Goal: Use online tool/utility

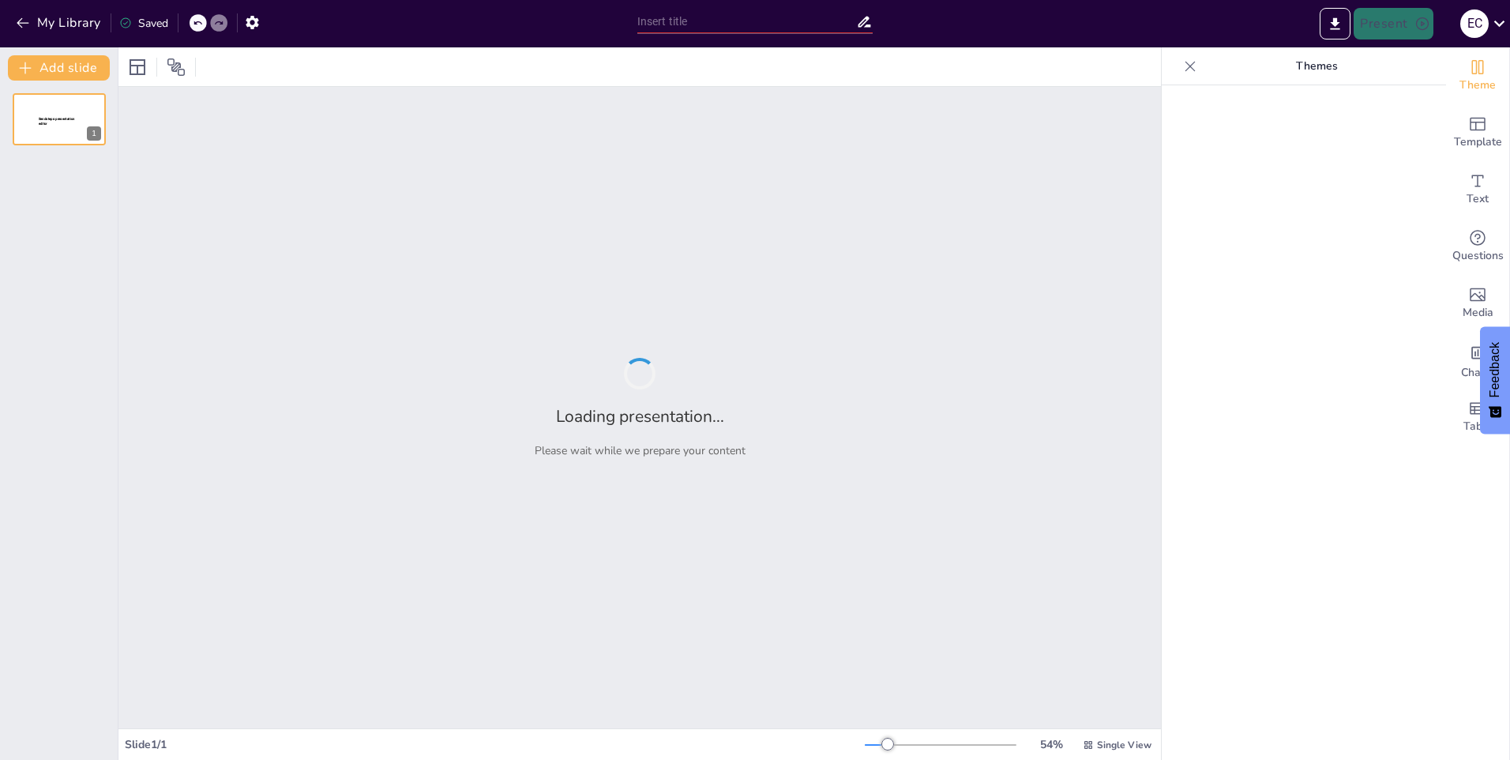
type input "Análisis Estratégico de Amenazas: Informe de Inteligencia sobre el Estado de [G…"
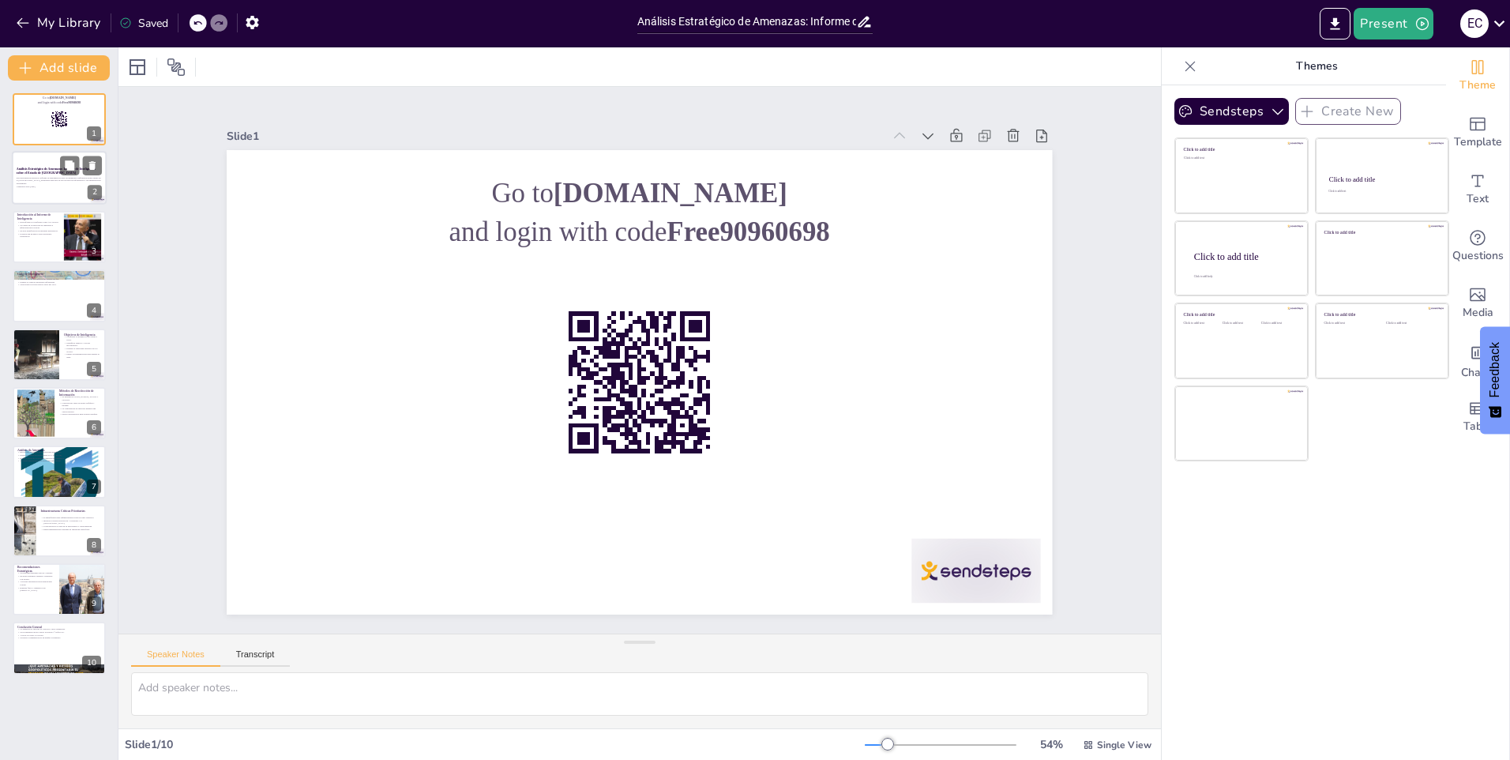
click at [77, 195] on div at bounding box center [59, 179] width 95 height 54
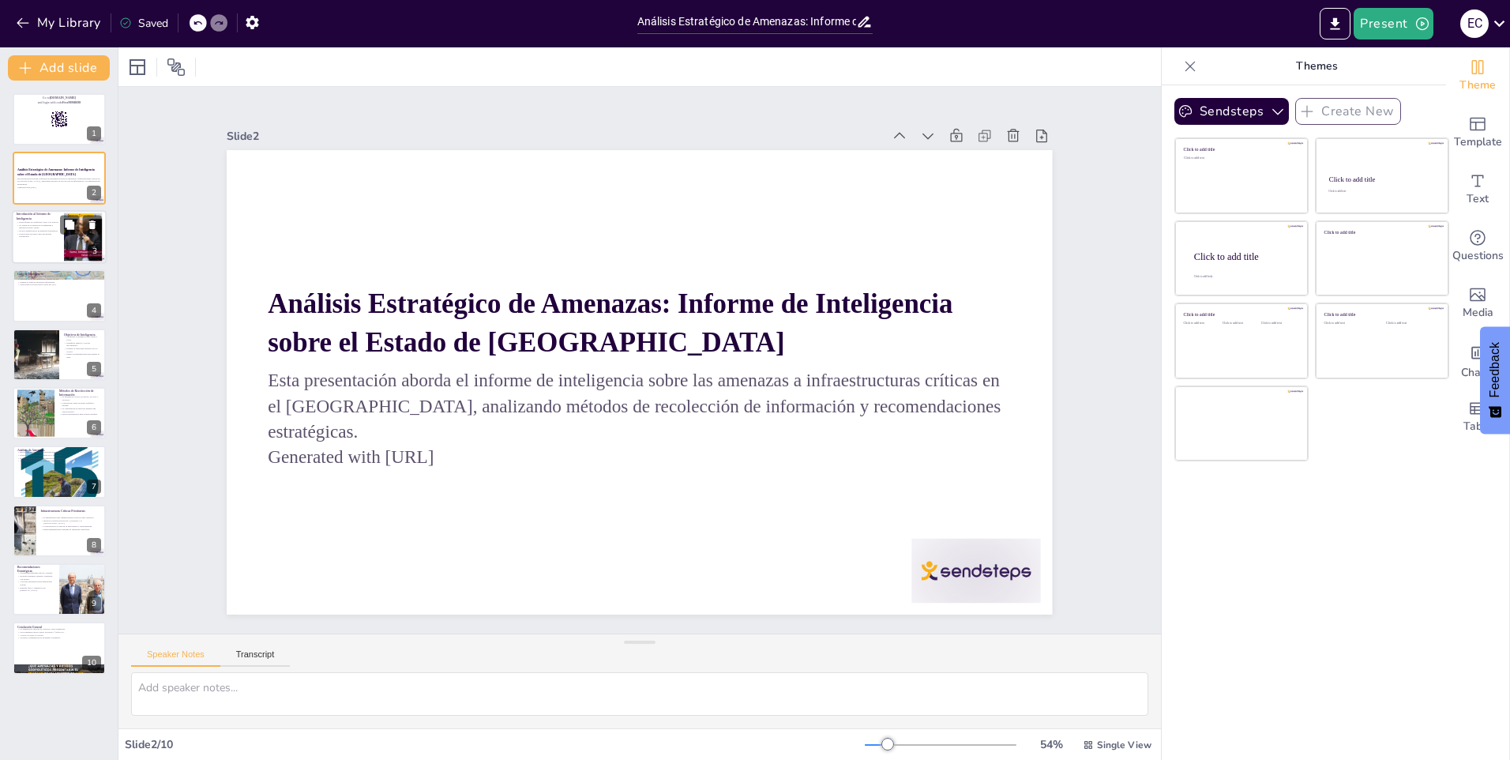
click at [58, 253] on div at bounding box center [59, 237] width 95 height 54
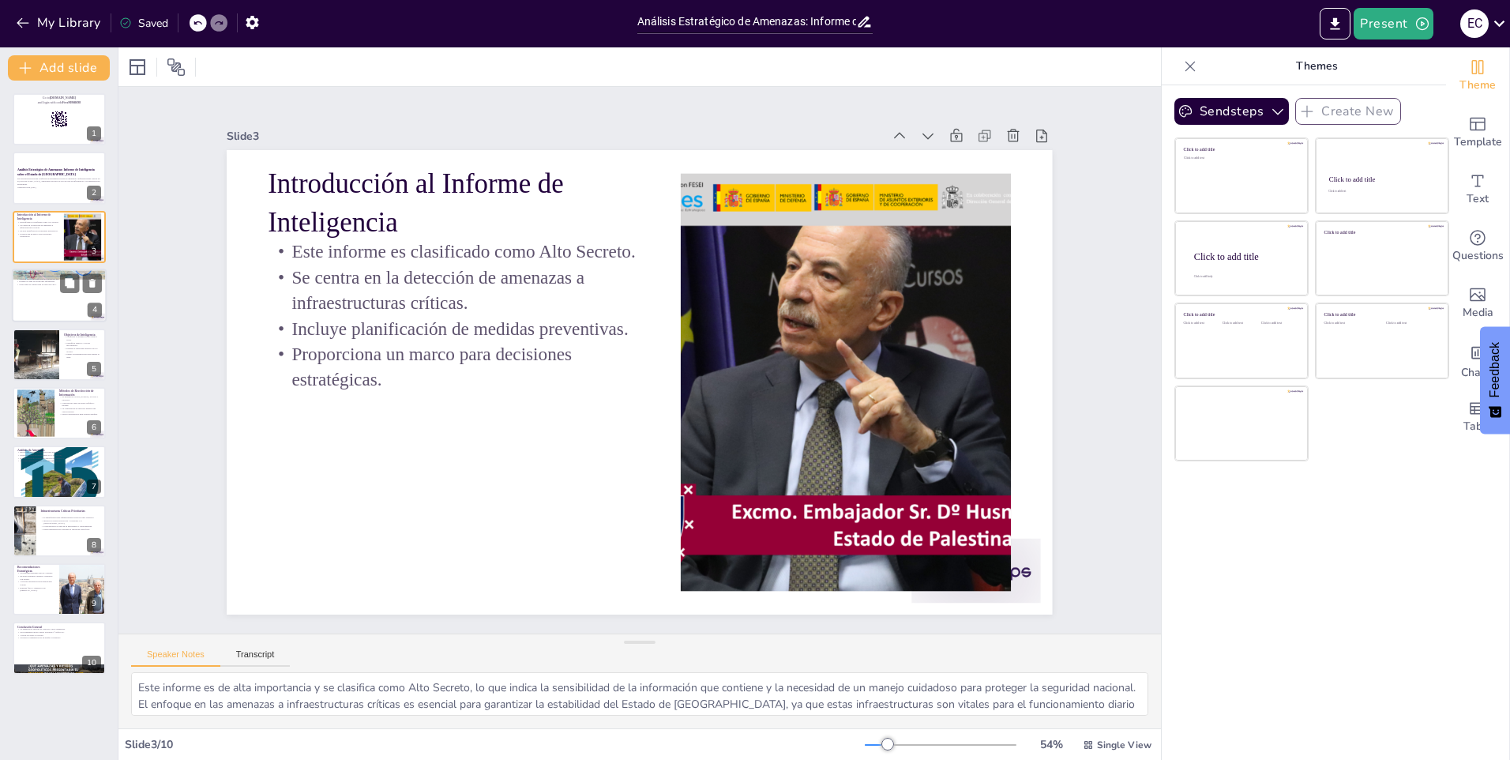
click at [47, 304] on div at bounding box center [59, 295] width 95 height 54
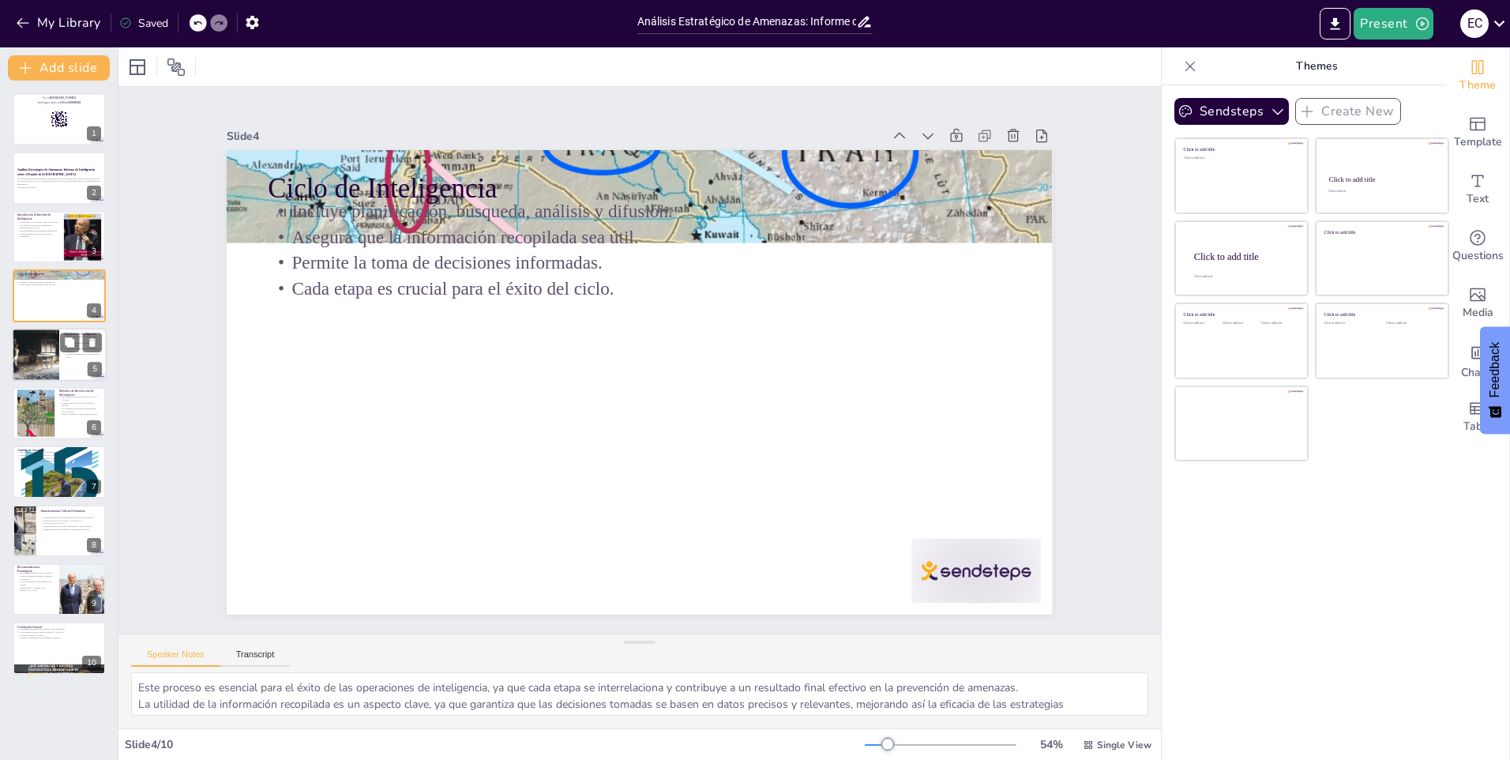
click at [53, 336] on div at bounding box center [35, 355] width 96 height 54
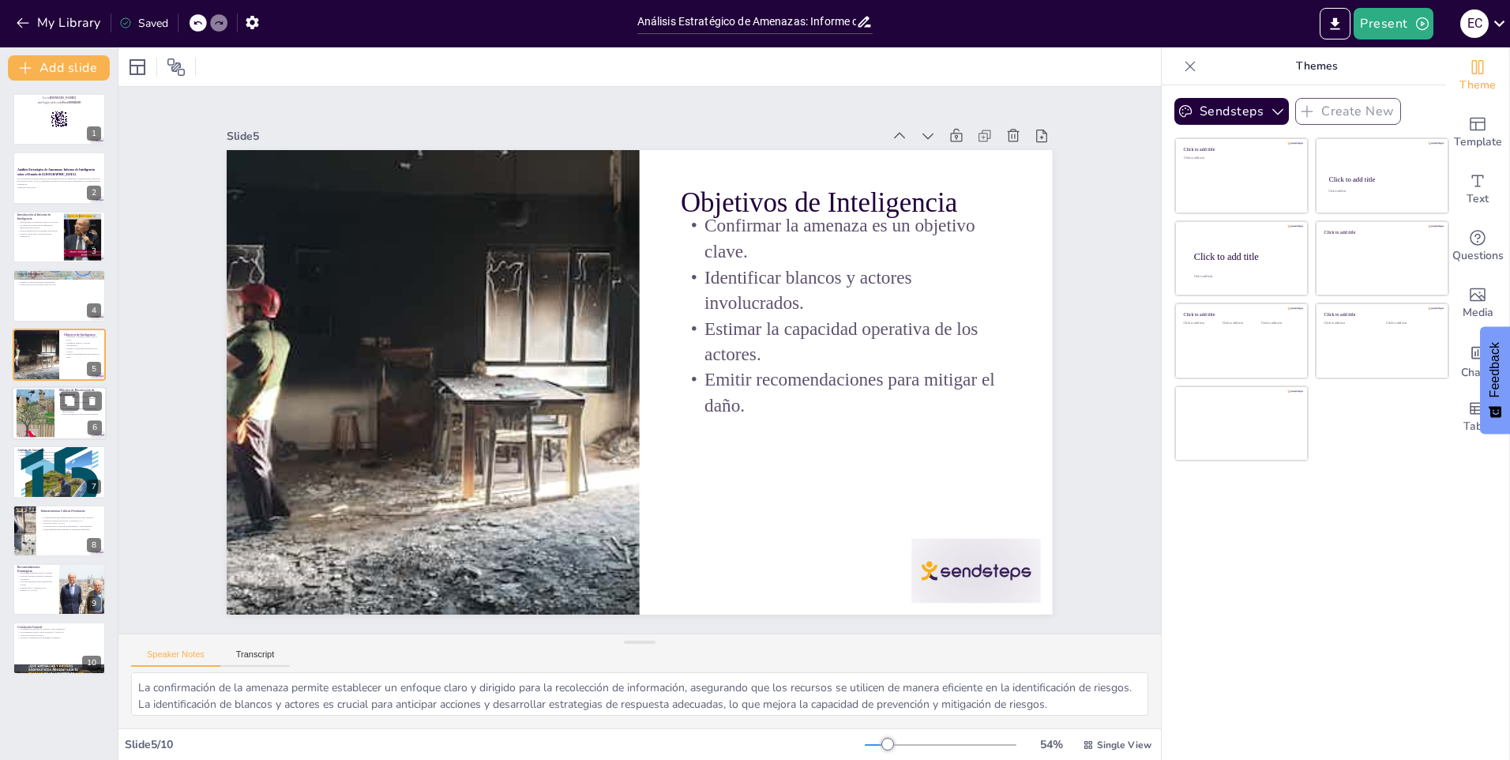
click at [48, 423] on div at bounding box center [36, 413] width 92 height 48
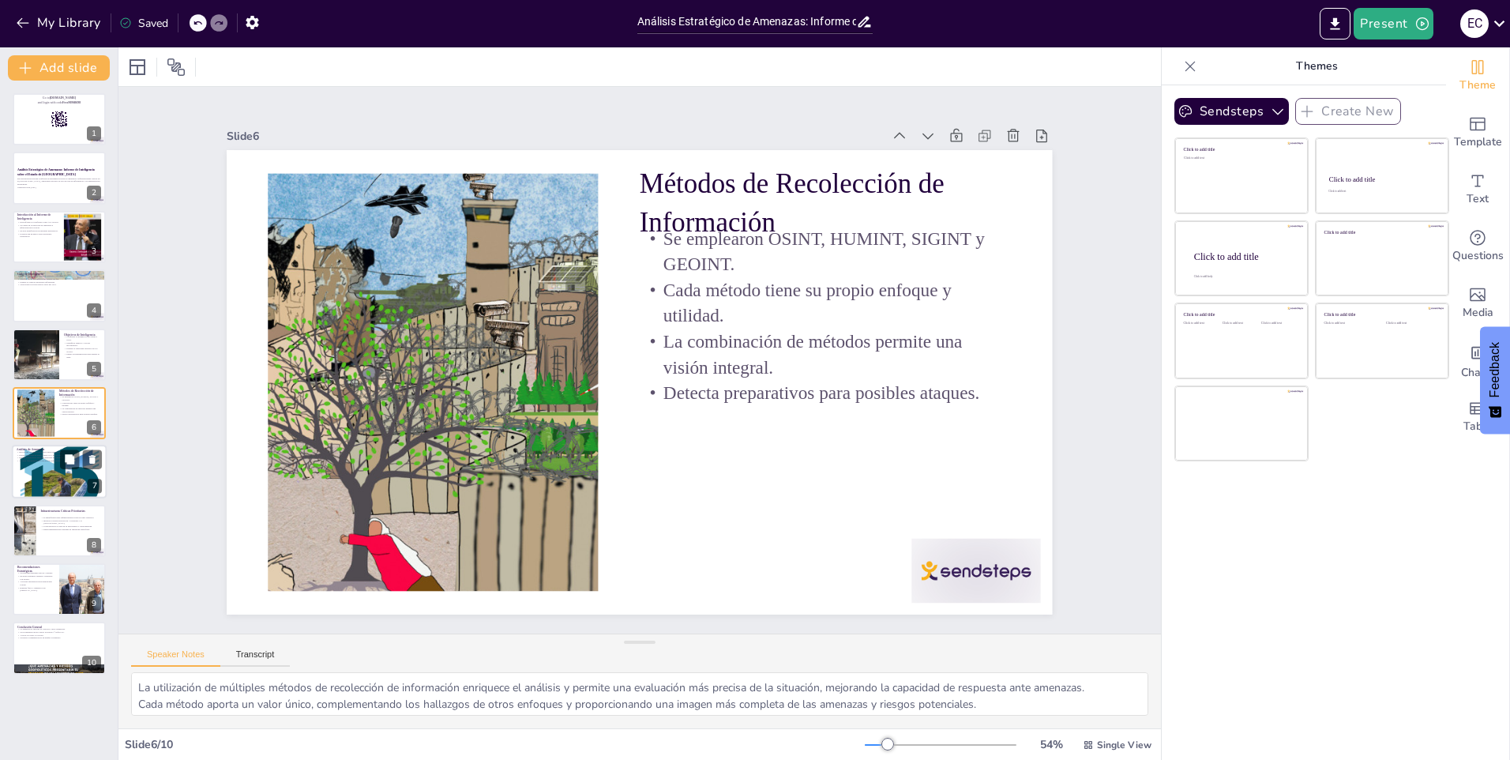
click at [47, 470] on div at bounding box center [59, 471] width 95 height 134
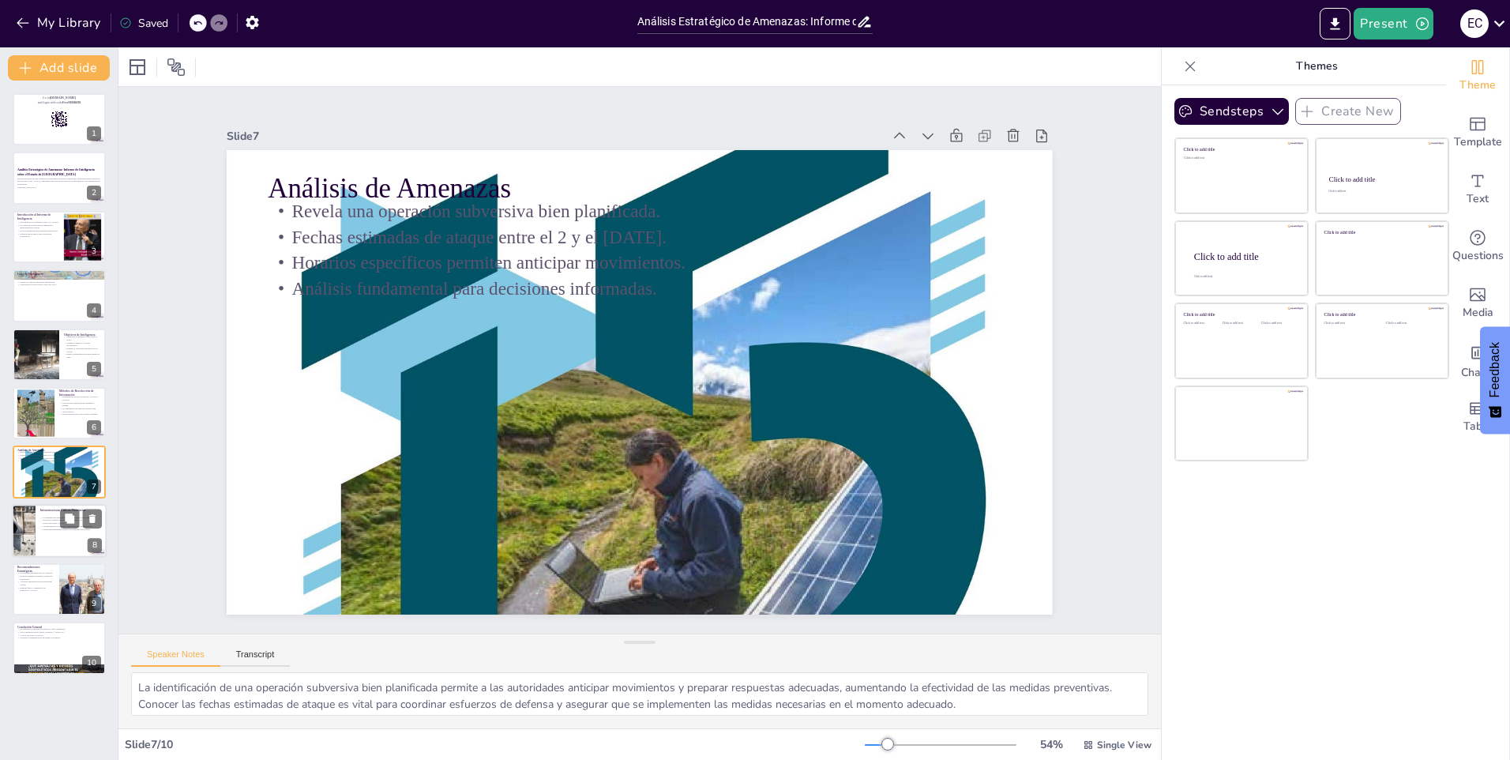
click at [56, 518] on p "Se identificaron diez infraestructuras críticas como objetivos." at bounding box center [71, 517] width 62 height 3
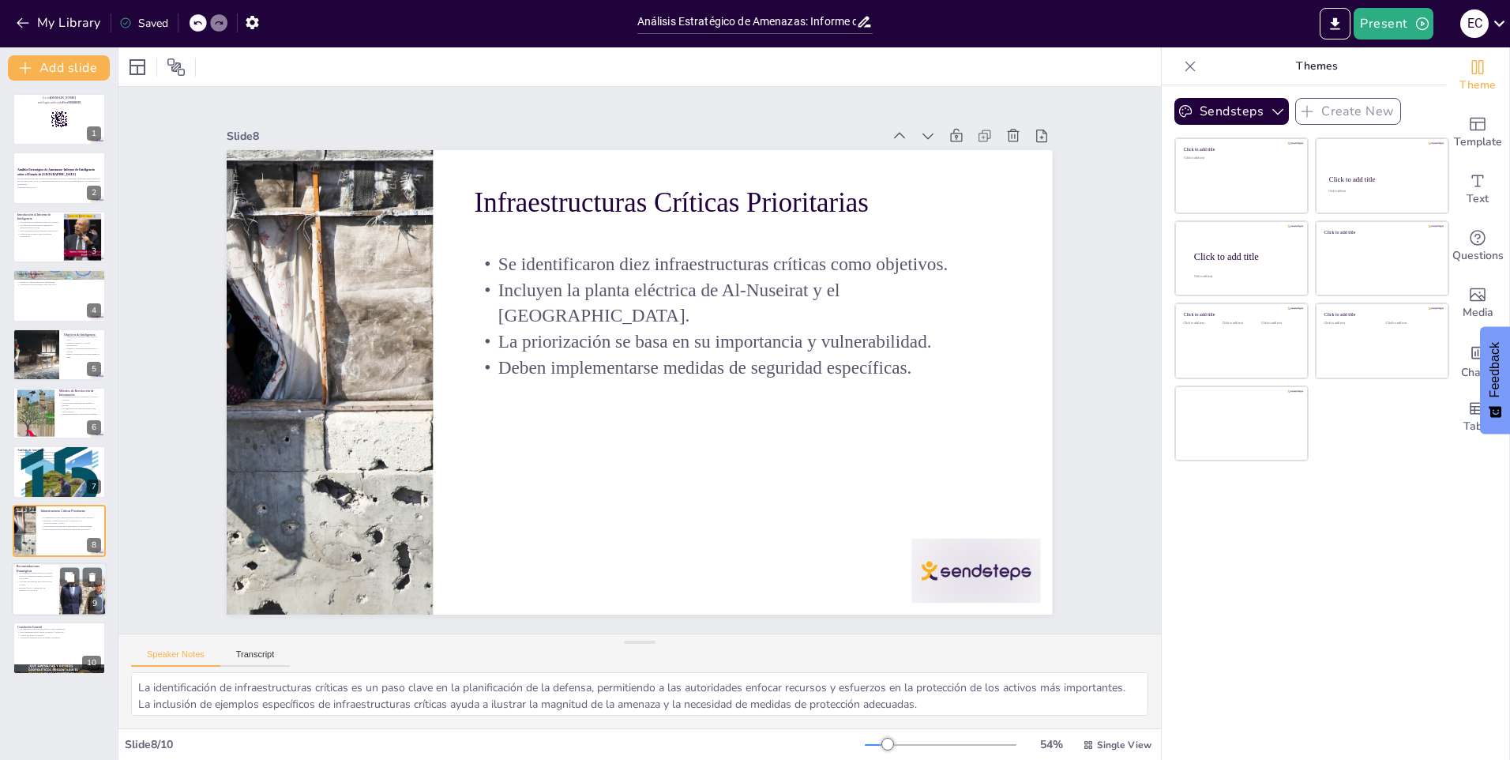
click at [26, 578] on p "Incluyen vigilancia armada y patrullaje con drones." at bounding box center [36, 577] width 38 height 6
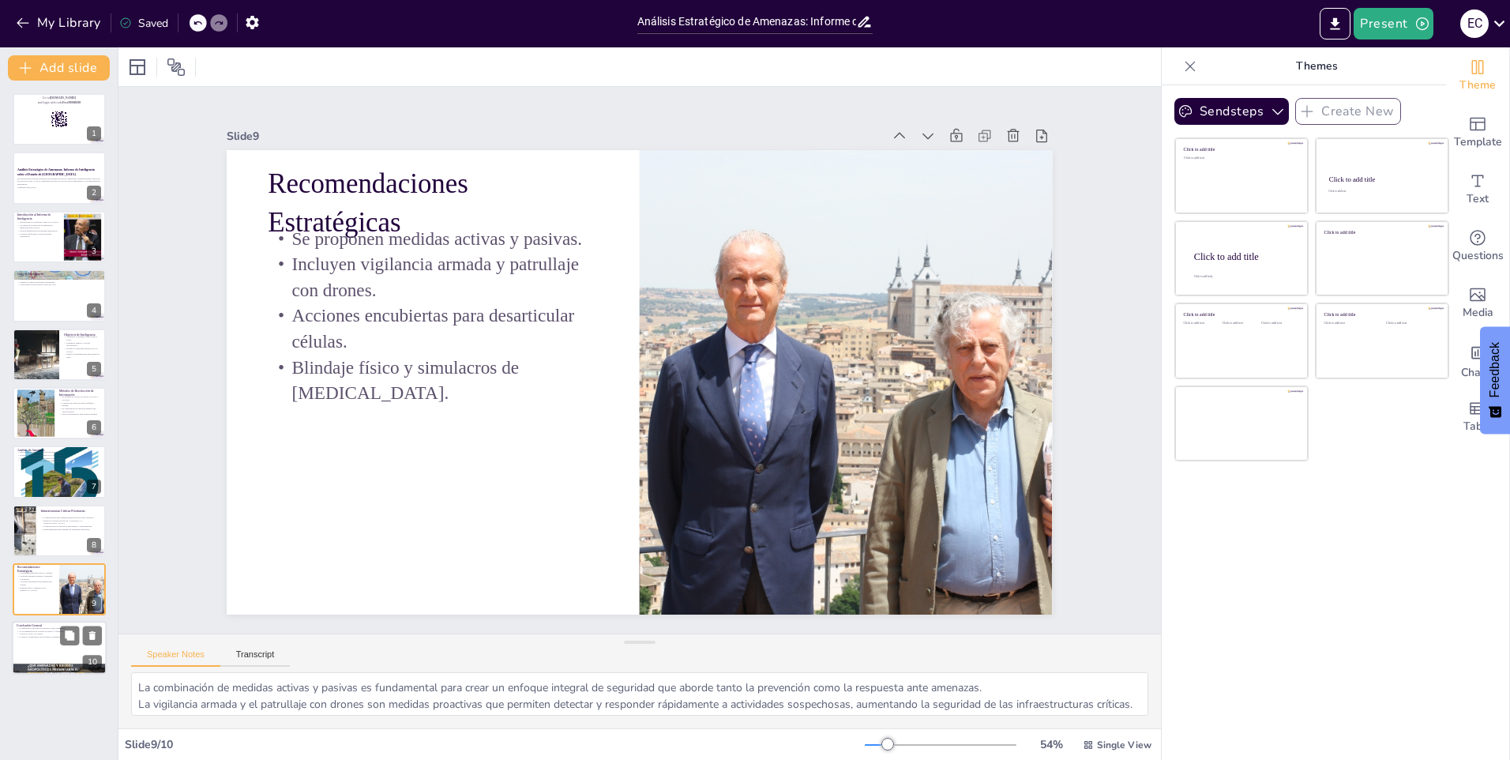
click at [34, 640] on div at bounding box center [59, 648] width 95 height 54
type textarea "Reconocer que la amenaza es concreta y bien organizada permite a las autoridade…"
